Goal: Check status: Check status

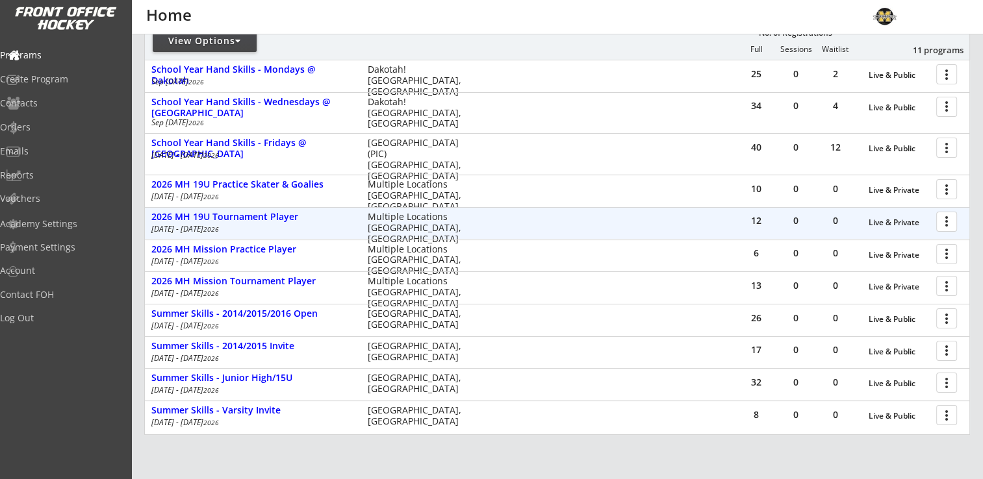
scroll to position [195, 0]
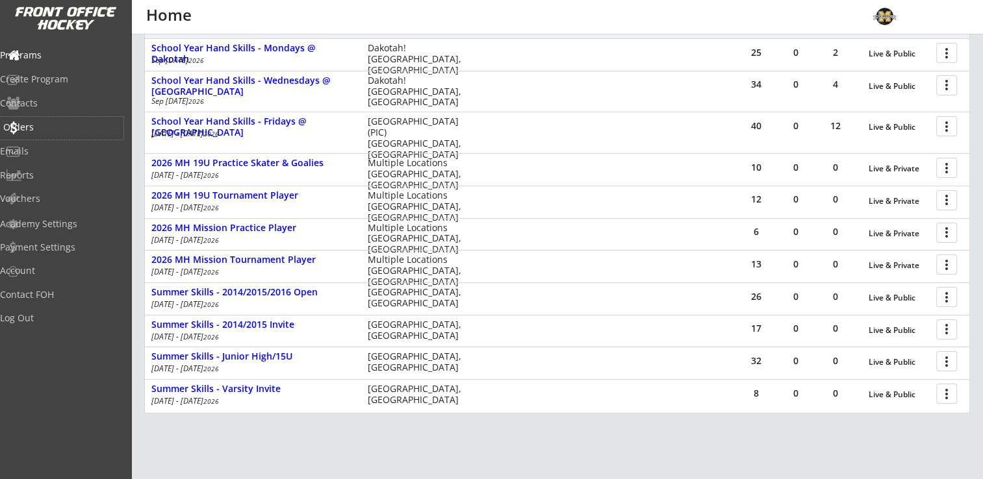
click at [44, 126] on div "Orders" at bounding box center [61, 127] width 117 height 9
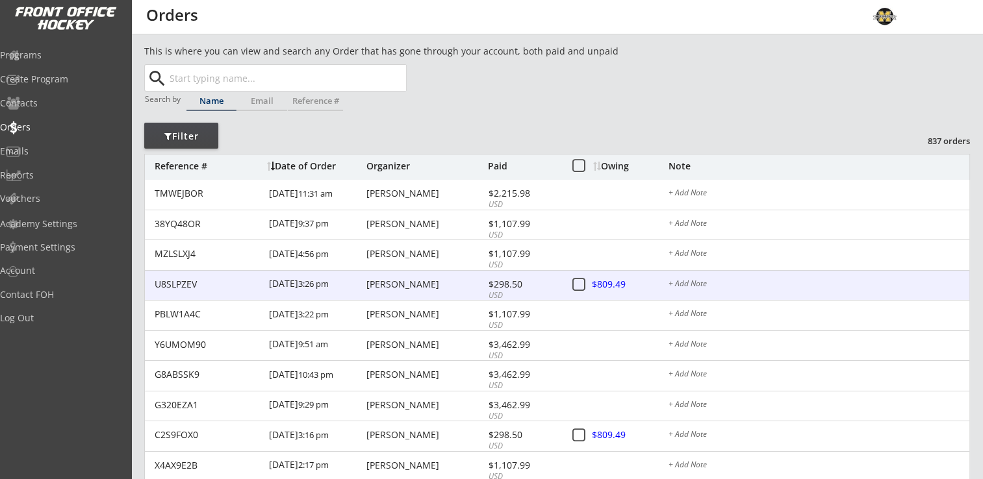
click at [390, 286] on div "[PERSON_NAME]" at bounding box center [425, 284] width 118 height 9
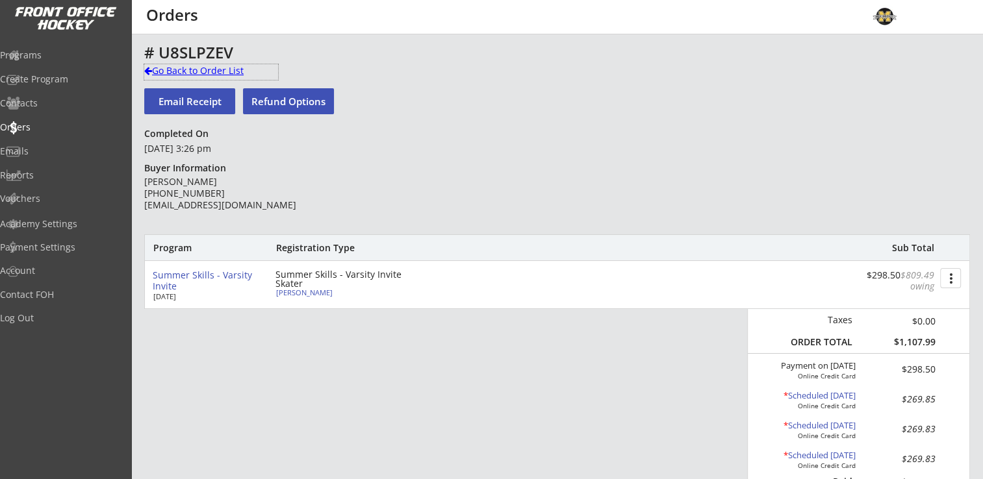
drag, startPoint x: 184, startPoint y: 70, endPoint x: 197, endPoint y: 69, distance: 13.0
click at [184, 70] on div "Go Back to Order List" at bounding box center [211, 70] width 134 height 13
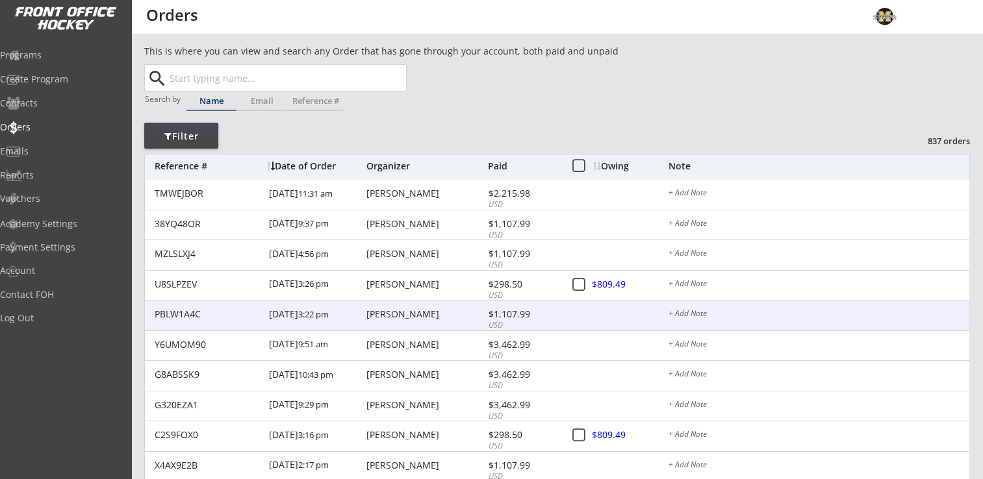
click at [507, 311] on div "$1,107.99" at bounding box center [524, 314] width 70 height 9
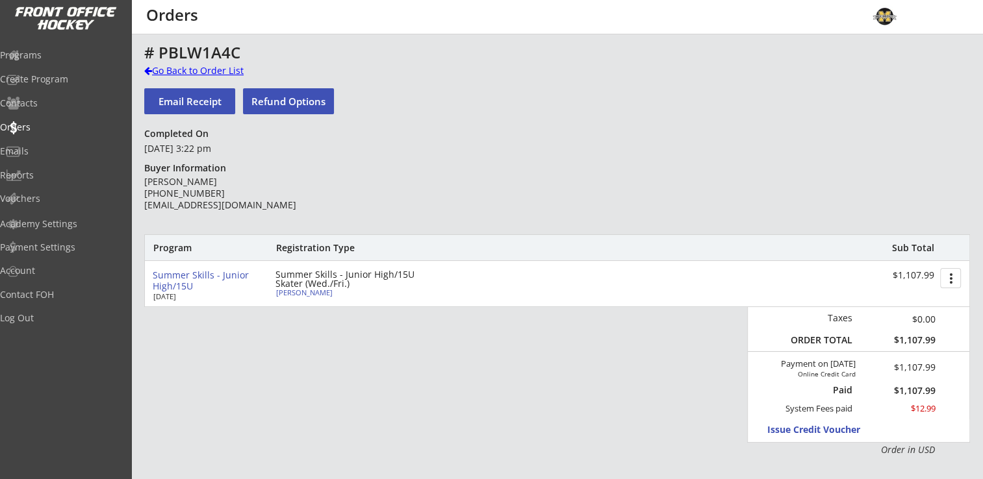
click at [177, 70] on div "Go Back to Order List" at bounding box center [211, 70] width 134 height 13
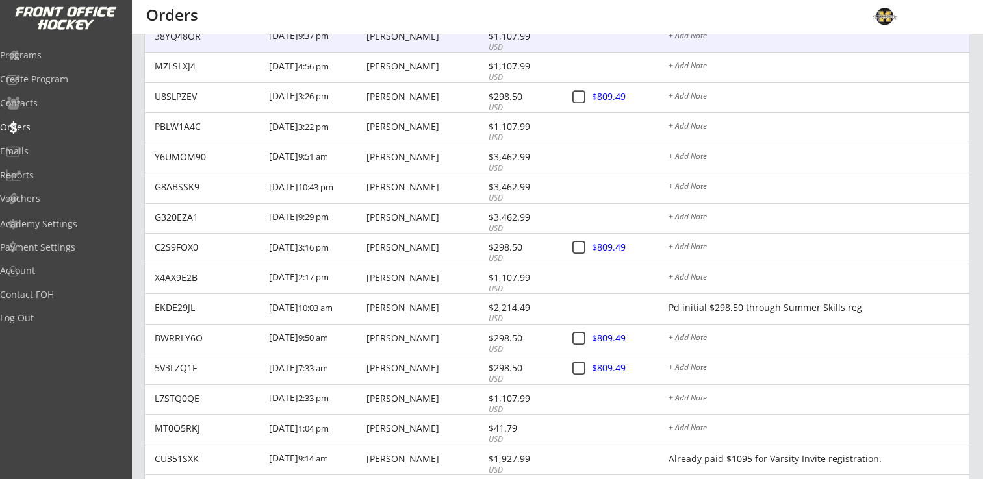
scroll to position [195, 0]
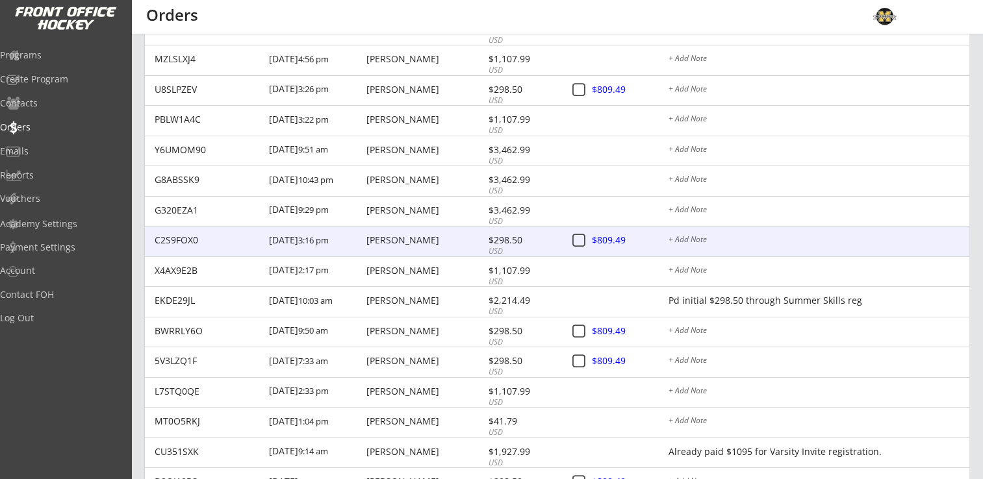
click at [407, 245] on div "[PERSON_NAME]" at bounding box center [425, 240] width 118 height 9
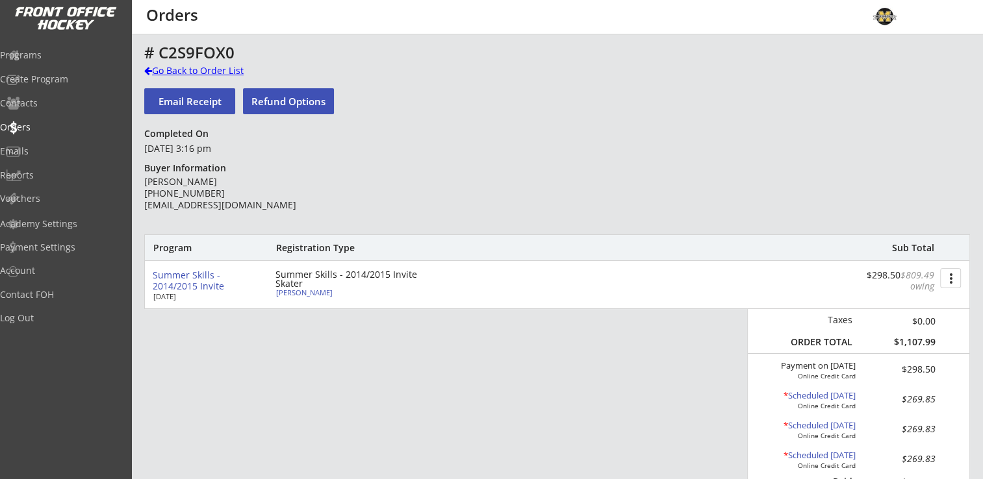
click at [183, 69] on div "Go Back to Order List" at bounding box center [211, 70] width 134 height 13
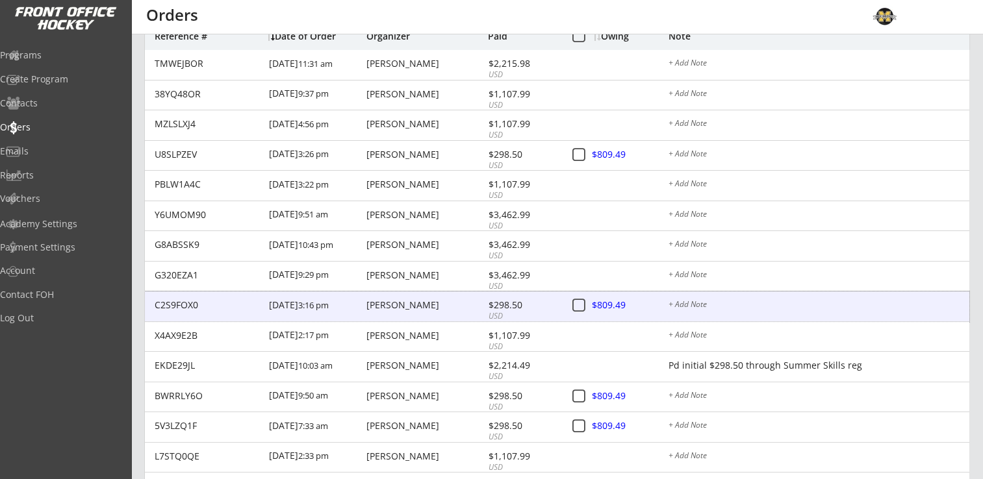
click at [398, 303] on div "[PERSON_NAME]" at bounding box center [425, 305] width 118 height 9
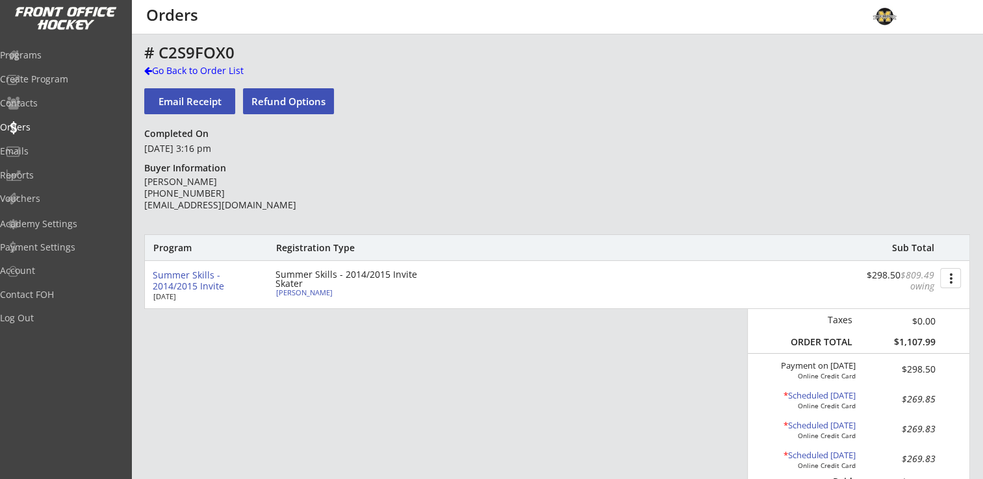
click at [170, 64] on div "# C2S9FOX0 Go Back to Order List Email Receipt Refund Options Completed On [DAT…" at bounding box center [557, 469] width 826 height 850
click at [172, 66] on div "Go Back to Order List" at bounding box center [211, 70] width 134 height 13
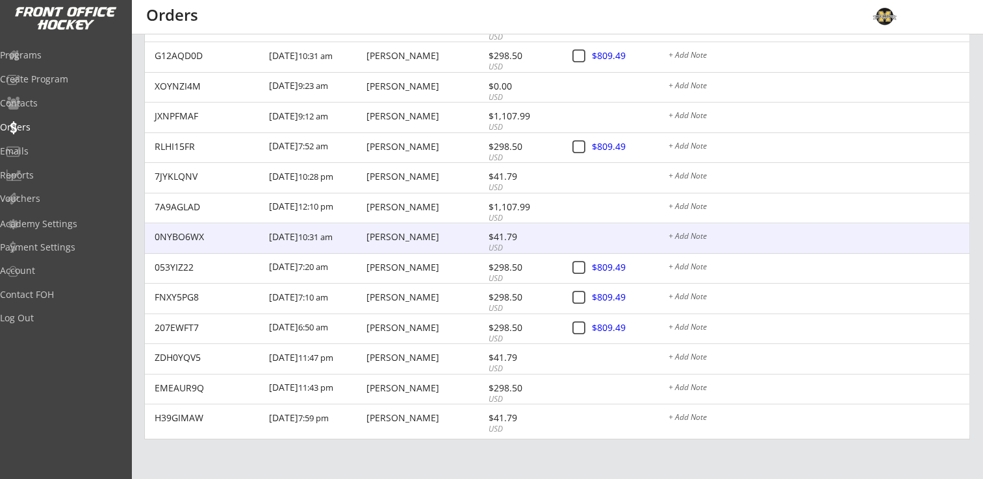
scroll to position [824, 0]
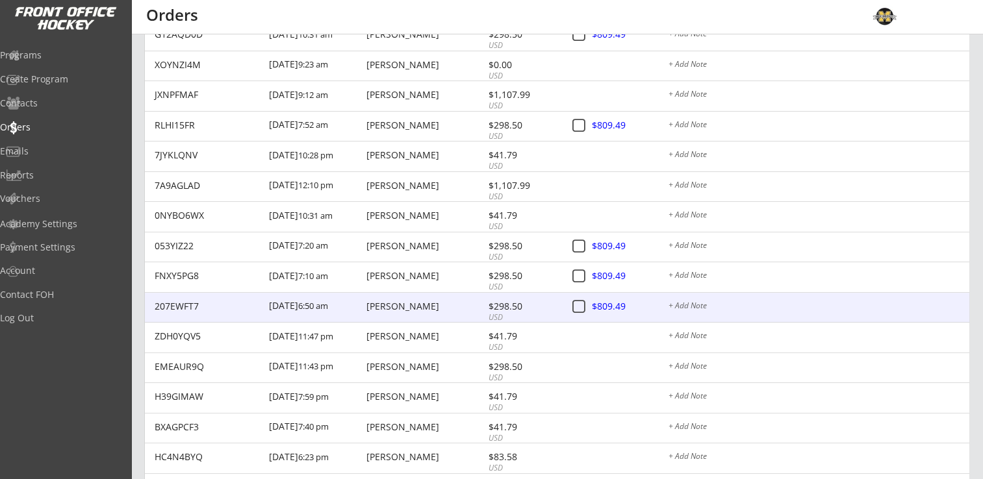
click at [405, 305] on div "[PERSON_NAME]" at bounding box center [425, 306] width 118 height 9
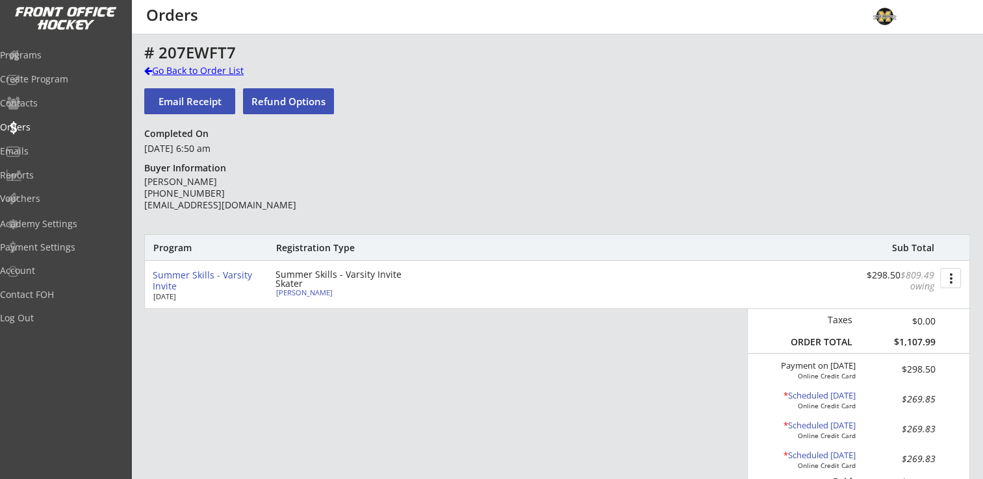
click at [175, 70] on div "Go Back to Order List" at bounding box center [211, 70] width 134 height 13
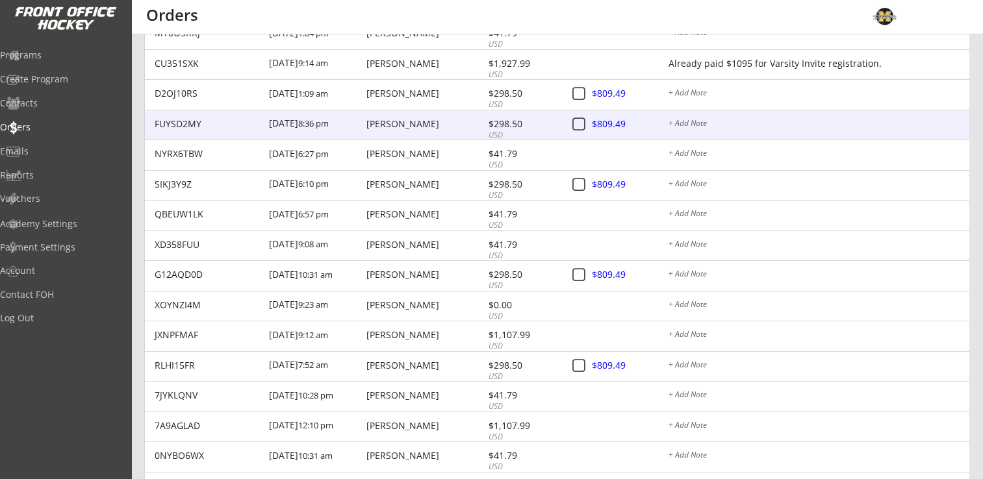
scroll to position [585, 0]
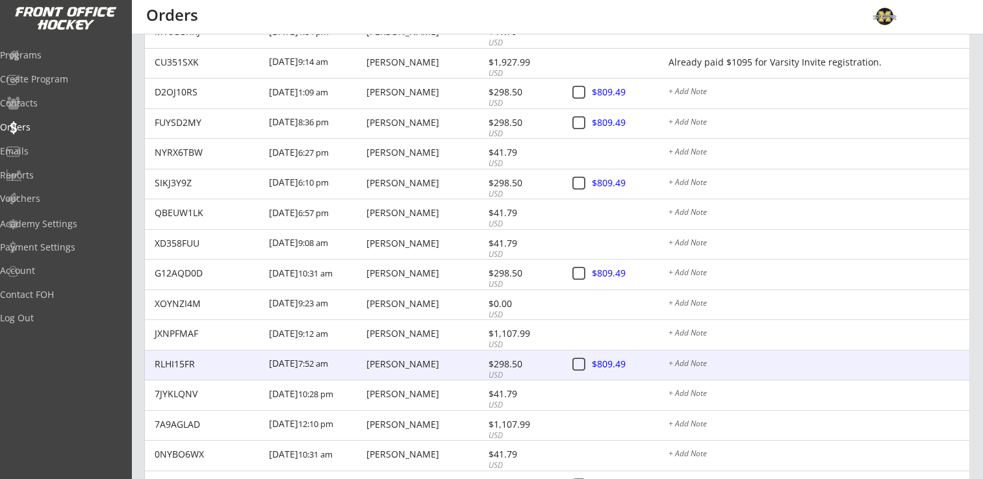
click at [391, 362] on div "[PERSON_NAME]" at bounding box center [425, 364] width 118 height 9
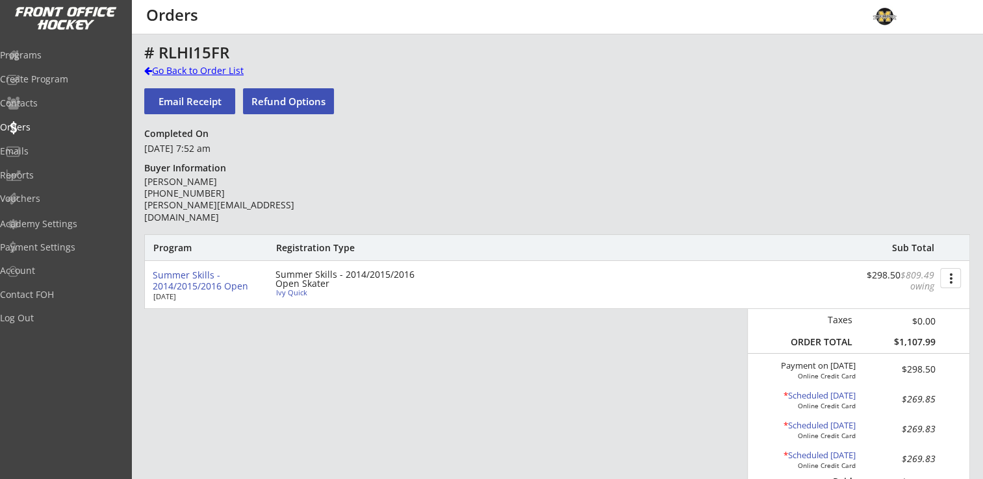
click at [210, 71] on div "Go Back to Order List" at bounding box center [211, 70] width 134 height 13
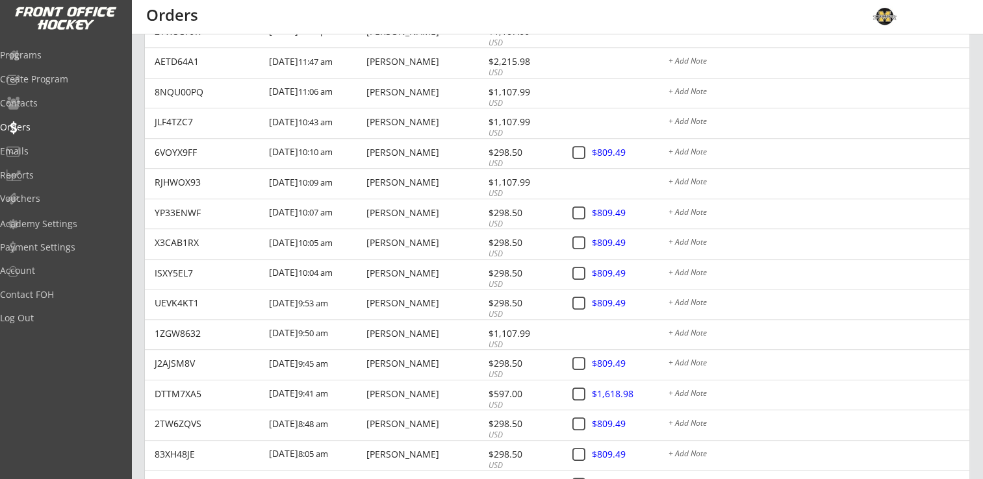
scroll to position [1673, 0]
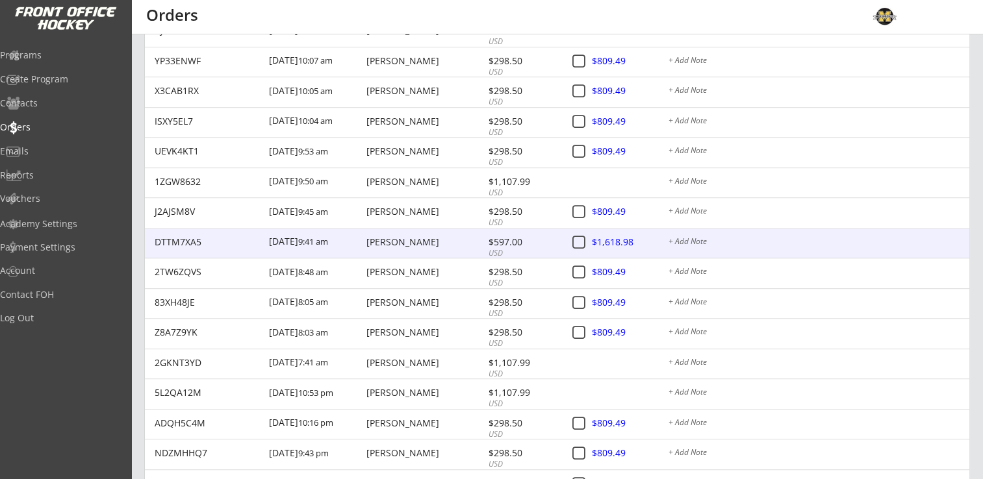
click at [400, 243] on div "[PERSON_NAME]" at bounding box center [425, 242] width 118 height 9
